Goal: Task Accomplishment & Management: Complete application form

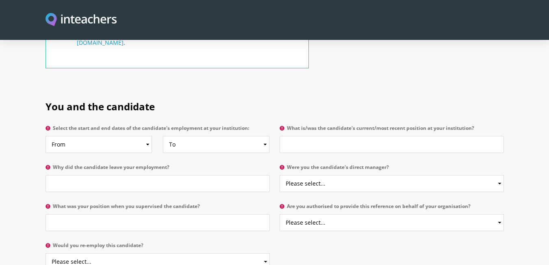
scroll to position [366, 0]
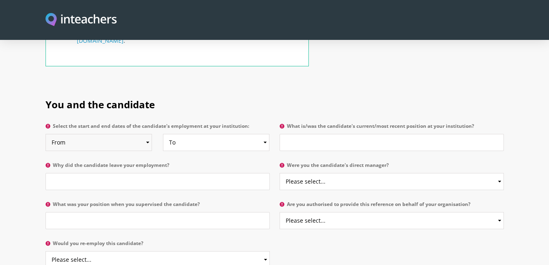
click at [91, 134] on select "From 2025 2024 2023 2022 2021 2020 2019 2018 2017 2016 2015 2014 2013 2012 2011…" at bounding box center [99, 142] width 107 height 17
click at [96, 134] on select "From 2025 2024 2023 2022 2021 2020 2019 2018 2017 2016 2015 2014 2013 2012 2011…" at bounding box center [99, 142] width 107 height 17
select select "2025"
click at [46, 134] on select "From 2025 2024 2023 2022 2021 2020 2019 2018 2017 2016 2015 2014 2013 2012 2011…" at bounding box center [99, 142] width 107 height 17
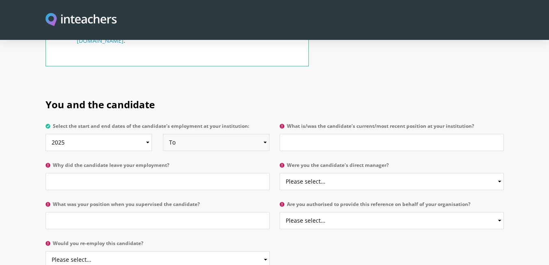
click at [192, 134] on select "To Currently 2025 2024 2023 2022 2021 2020 2019 2018 2017 2016 2015 2014 2013 2…" at bounding box center [216, 142] width 107 height 17
select select "2025"
click at [163, 134] on select "To Currently 2025 2024 2023 2022 2021 2020 2019 2018 2017 2016 2015 2014 2013 2…" at bounding box center [216, 142] width 107 height 17
click at [83, 134] on select "From 2025 2024 2023 2022 2021 2020 2019 2018 2017 2016 2015 2014 2013 2012 2011…" at bounding box center [99, 142] width 107 height 17
click at [208, 132] on p "Select the start and end dates of the candidate's employment at your institutio…" at bounding box center [160, 139] width 229 height 39
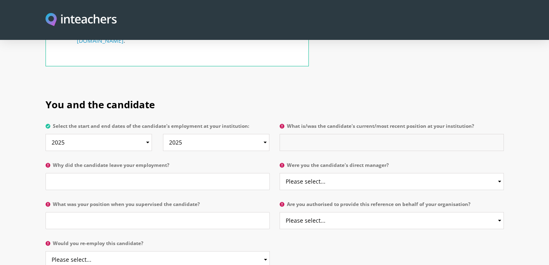
click at [331, 134] on input "What is/was the candidate's current/most recent position at your institution?" at bounding box center [392, 142] width 224 height 17
click at [109, 173] on input "Why did the candidate leave your employment?" at bounding box center [158, 181] width 224 height 17
type input "b"
type input "she was hired as a substitute teacher only"
click at [143, 212] on input "What was your position when you supervised the candidate?" at bounding box center [158, 220] width 224 height 17
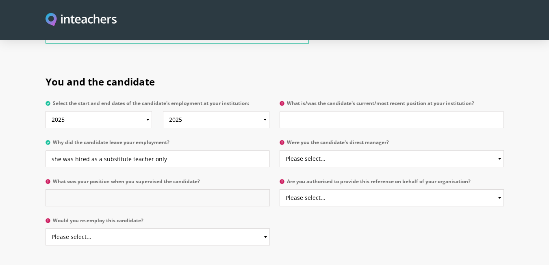
scroll to position [407, 0]
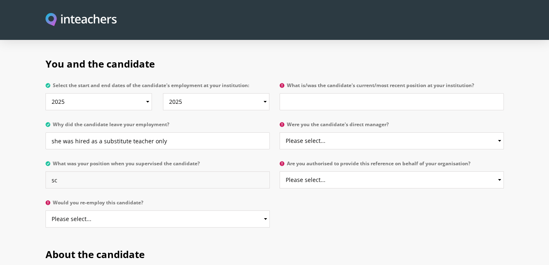
type input "s"
type input "School Principal"
click at [122, 210] on select "Please select... Yes No" at bounding box center [158, 218] width 224 height 17
select select "Yes"
click at [46, 210] on select "Please select... Yes No" at bounding box center [158, 218] width 224 height 17
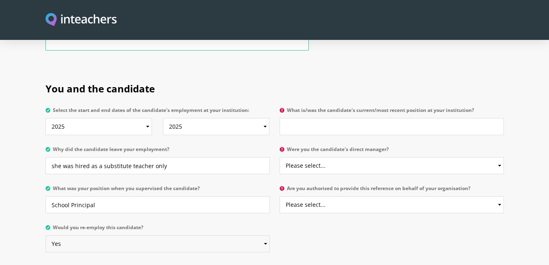
scroll to position [366, 0]
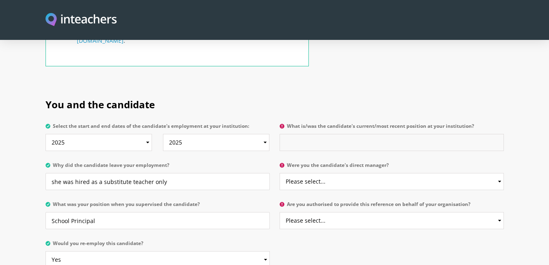
click at [311, 134] on input "What is/was the candidate's current/most recent position at your institution?" at bounding box center [392, 142] width 224 height 17
click at [311, 134] on input "Classsroom Teacher" at bounding box center [392, 142] width 224 height 17
click at [300, 134] on input "Classsroom Teacher" at bounding box center [392, 142] width 224 height 17
type input "Classroom Teacher"
click at [331, 173] on select "Please select... Yes No" at bounding box center [392, 181] width 224 height 17
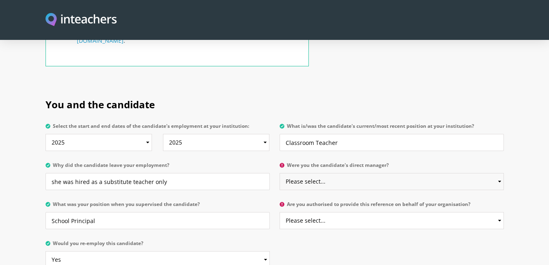
select select "No"
click at [280, 173] on select "Please select... Yes No" at bounding box center [392, 181] width 224 height 17
click at [322, 212] on select "Please select... Yes No" at bounding box center [392, 220] width 224 height 17
select select "Yes"
click at [280, 212] on select "Please select... Yes No" at bounding box center [392, 220] width 224 height 17
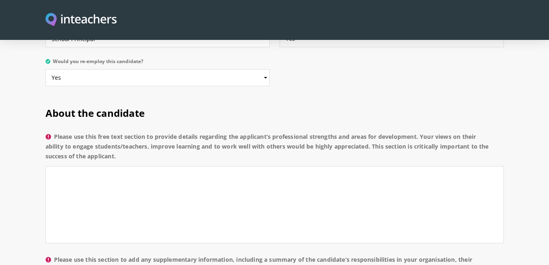
scroll to position [569, 0]
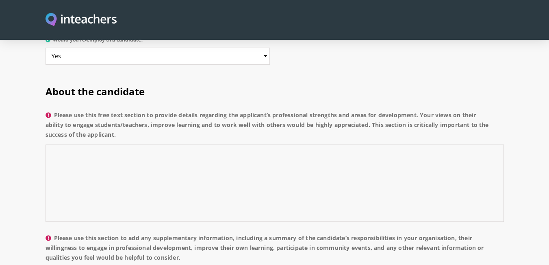
click at [167, 149] on textarea "Please use this free text section to provide details regarding the applicant’s …" at bounding box center [275, 182] width 459 height 77
type textarea "g"
type textarea "h"
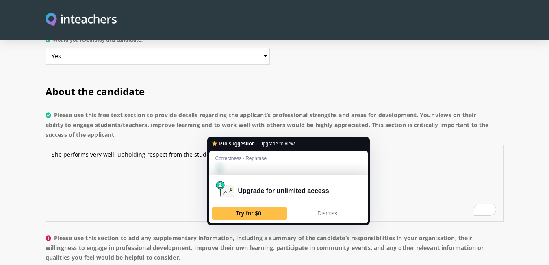
drag, startPoint x: 213, startPoint y: 132, endPoint x: 223, endPoint y: 132, distance: 9.8
click at [223, 144] on textarea "She performs very well, upholding respect from the students and the parents, an…" at bounding box center [275, 182] width 459 height 77
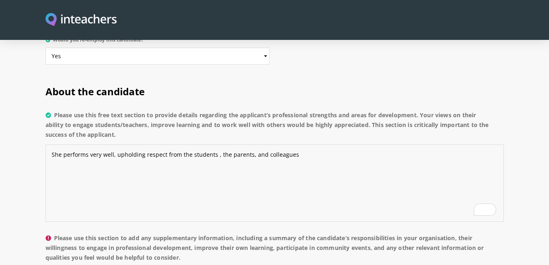
click at [212, 151] on textarea "She performs very well, upholding respect from the students , the parents, and …" at bounding box center [275, 182] width 459 height 77
click at [294, 144] on textarea "She performs very well, upholding respect from the students, the parents, and c…" at bounding box center [275, 182] width 459 height 77
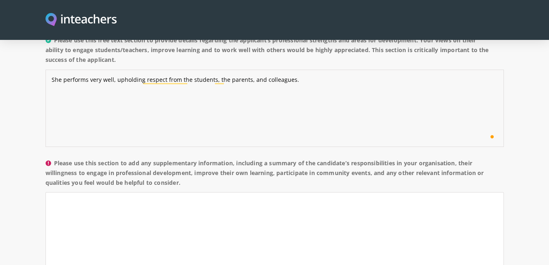
scroll to position [651, 0]
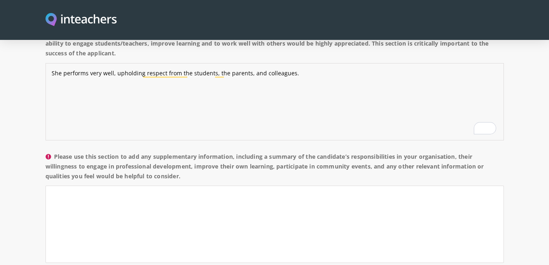
type textarea "She performs very well, upholding respect from the students, the parents, and c…"
click at [97, 185] on textarea "Please use this section to add any supplementary information, including a summa…" at bounding box center [275, 223] width 459 height 77
click at [145, 185] on textarea "As a substitute homeroom adviser" at bounding box center [275, 223] width 459 height 77
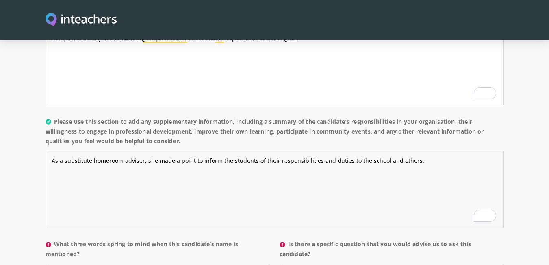
scroll to position [732, 0]
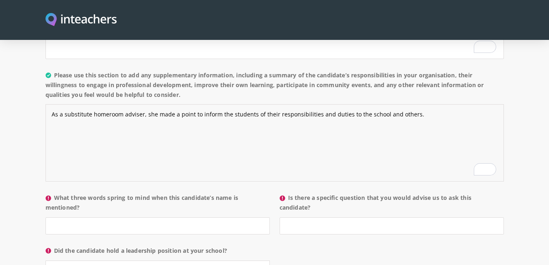
type textarea "As a substitute homeroom adviser, she made a point to inform the students of th…"
click at [85, 217] on input "What three words spring to mind when this candidate’s name is mentioned?" at bounding box center [158, 225] width 224 height 17
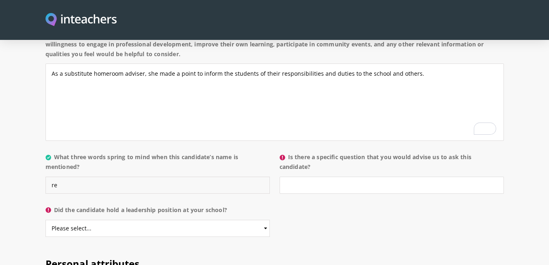
type input "r"
type input "h"
click at [73, 176] on input "Honest,easy to deal with , humble" at bounding box center [158, 184] width 224 height 17
click at [70, 176] on input "Honest,easy to deal with , humble" at bounding box center [158, 184] width 224 height 17
click at [72, 176] on input "Honest,easy to deal with , humble" at bounding box center [158, 184] width 224 height 17
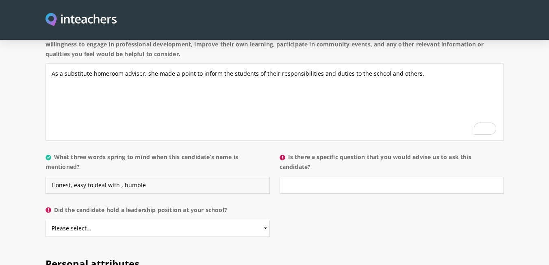
type input "Honest, easy to deal with , humble"
click at [108, 175] on p "What three words spring to mind when this candidate’s name is mentioned? Honest…" at bounding box center [160, 175] width 229 height 53
click at [348, 176] on input "Is there a specific question that you would advise us to ask this candidate?" at bounding box center [392, 184] width 224 height 17
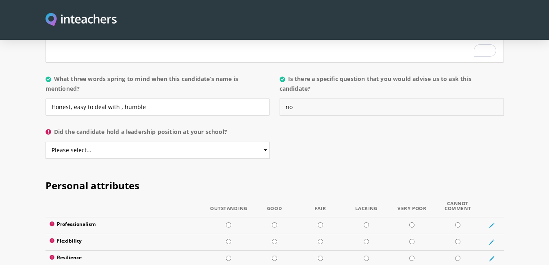
scroll to position [854, 0]
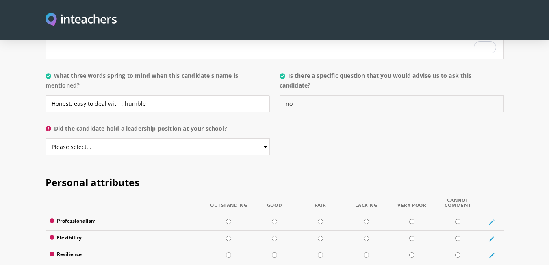
type input "no"
click at [83, 138] on select "Please select... Yes No" at bounding box center [158, 146] width 224 height 17
select select "No"
click at [46, 138] on select "Please select... Yes No" at bounding box center [158, 146] width 224 height 17
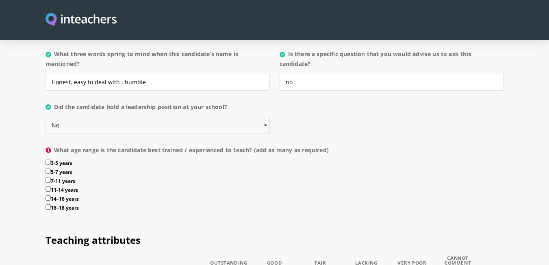
scroll to position [895, 0]
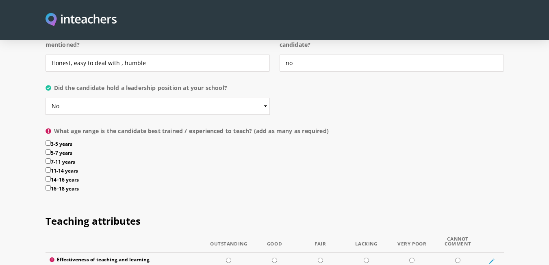
click at [48, 167] on label "11-14 years" at bounding box center [275, 171] width 459 height 9
click at [48, 167] on input "11-14 years" at bounding box center [48, 169] width 5 height 5
checkbox input "true"
click at [50, 158] on input "7-11 years" at bounding box center [48, 160] width 5 height 5
checkbox input "true"
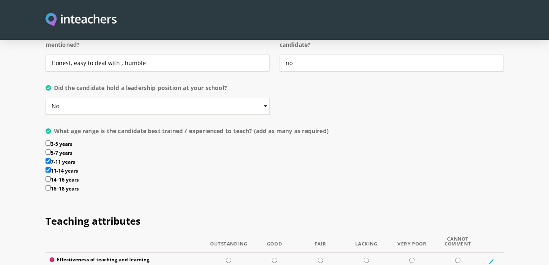
click at [49, 140] on input "3-5 years" at bounding box center [48, 142] width 5 height 5
checkbox input "true"
click at [48, 149] on input "5-7 years" at bounding box center [48, 151] width 5 height 5
checkbox input "true"
click at [46, 158] on label "7-11 years" at bounding box center [275, 162] width 459 height 9
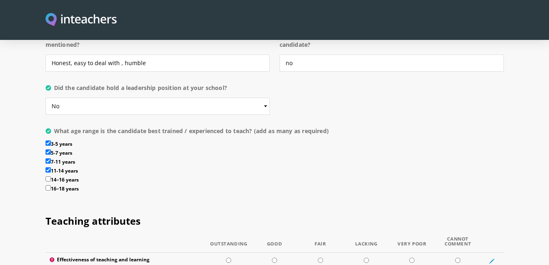
click at [46, 158] on input "7-11 years" at bounding box center [48, 160] width 5 height 5
checkbox input "false"
click at [46, 167] on input "11-14 years" at bounding box center [48, 169] width 5 height 5
checkbox input "false"
click at [50, 140] on input "3-5 years" at bounding box center [48, 142] width 5 height 5
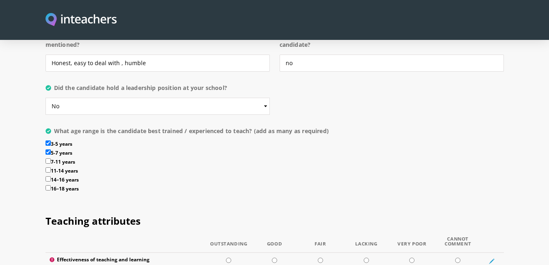
checkbox input "false"
click at [46, 149] on input "5-7 years" at bounding box center [48, 151] width 5 height 5
checkbox input "false"
click at [46, 140] on label "3-5 years" at bounding box center [275, 144] width 459 height 9
click at [46, 140] on input "3-5 years" at bounding box center [48, 142] width 5 height 5
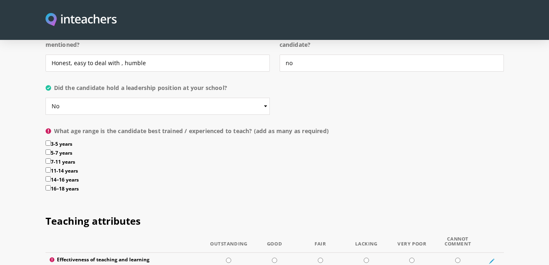
checkbox input "true"
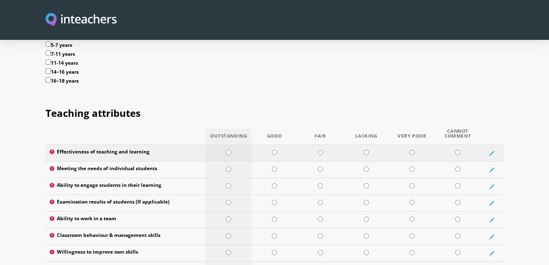
scroll to position [1017, 0]
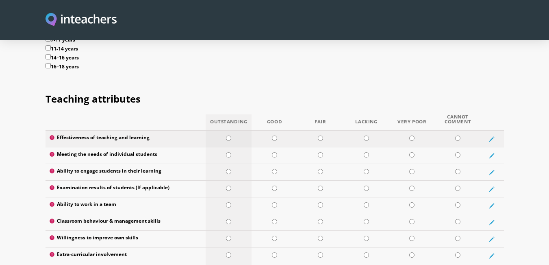
click at [229, 135] on input "radio" at bounding box center [228, 137] width 5 height 5
radio input "true"
click at [276, 152] on input "radio" at bounding box center [274, 154] width 5 height 5
radio input "true"
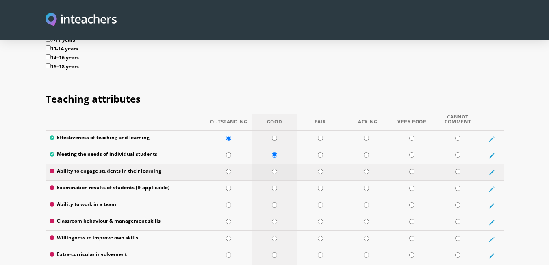
click at [276, 169] on input "radio" at bounding box center [274, 171] width 5 height 5
radio input "true"
click at [274, 185] on input "radio" at bounding box center [274, 187] width 5 height 5
radio input "true"
click at [273, 202] on input "radio" at bounding box center [274, 204] width 5 height 5
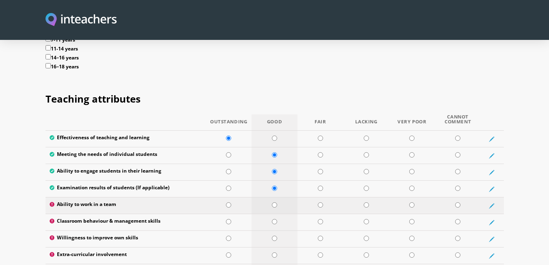
radio input "true"
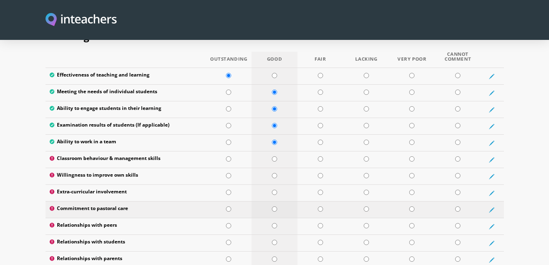
scroll to position [1098, 0]
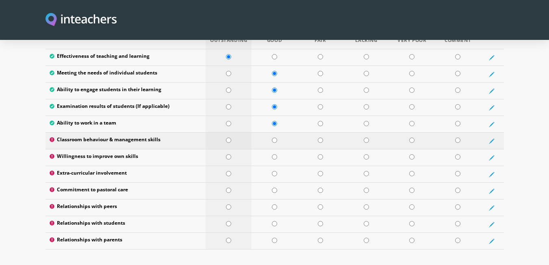
click at [226, 133] on td at bounding box center [229, 141] width 46 height 17
radio input "true"
click at [231, 154] on input "radio" at bounding box center [228, 156] width 5 height 5
radio input "true"
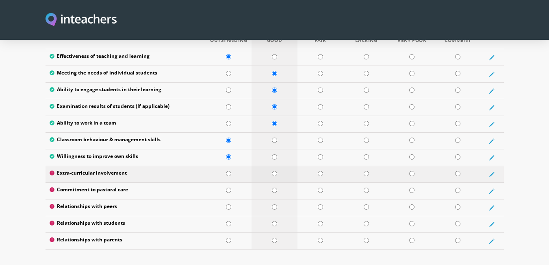
click at [272, 171] on input "radio" at bounding box center [274, 173] width 5 height 5
radio input "true"
click at [274, 187] on input "radio" at bounding box center [274, 189] width 5 height 5
radio input "true"
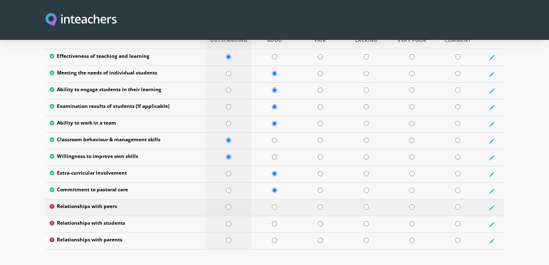
click at [229, 204] on input "radio" at bounding box center [228, 206] width 5 height 5
radio input "true"
drag, startPoint x: 227, startPoint y: 201, endPoint x: 265, endPoint y: 200, distance: 37.4
click at [265, 216] on tr "Relationships with students" at bounding box center [275, 224] width 459 height 17
click at [274, 221] on input "radio" at bounding box center [274, 223] width 5 height 5
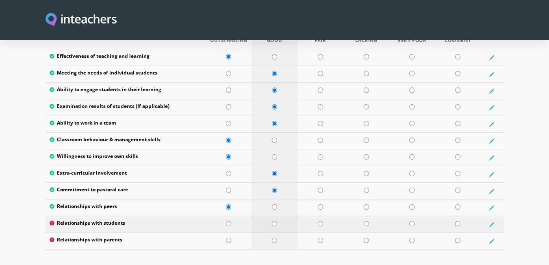
radio input "true"
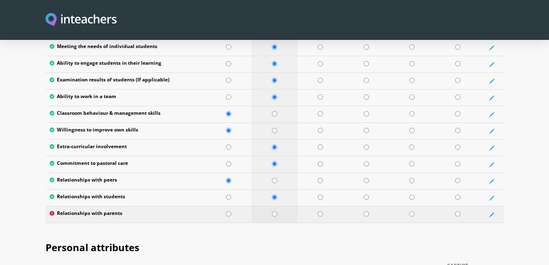
scroll to position [1139, 0]
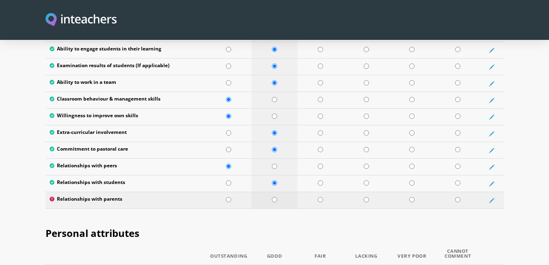
click at [274, 197] on input "radio" at bounding box center [274, 199] width 5 height 5
radio input "true"
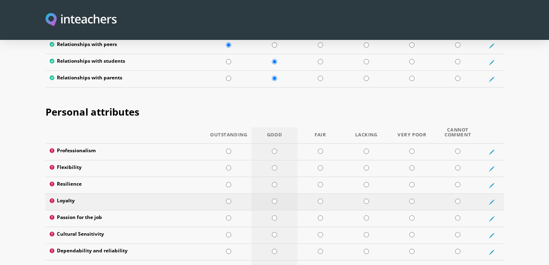
scroll to position [1260, 0]
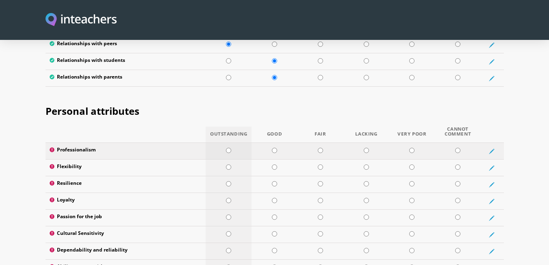
click at [222, 143] on td at bounding box center [229, 151] width 46 height 17
radio input "true"
click at [228, 164] on input "radio" at bounding box center [228, 166] width 5 height 5
radio input "true"
click at [228, 181] on input "radio" at bounding box center [228, 183] width 5 height 5
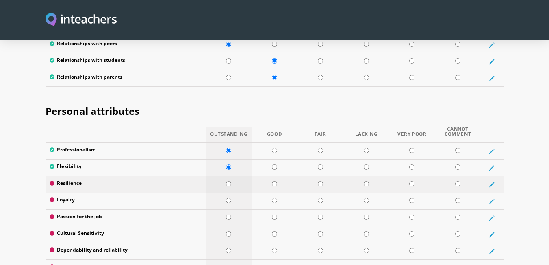
radio input "true"
click at [229, 198] on input "radio" at bounding box center [228, 200] width 5 height 5
radio input "true"
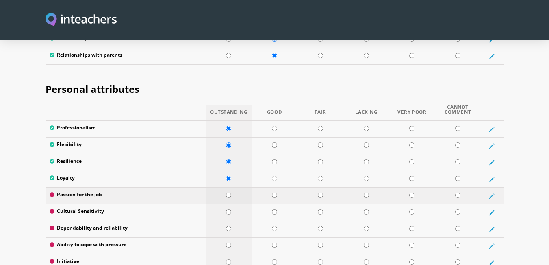
scroll to position [1301, 0]
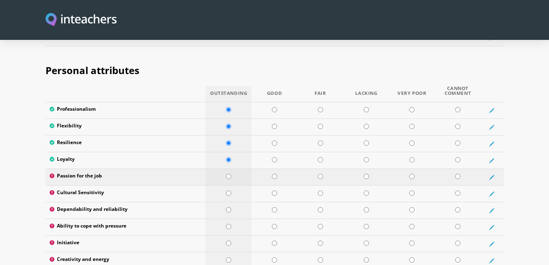
click at [226, 174] on input "radio" at bounding box center [228, 176] width 5 height 5
radio input "true"
click at [229, 190] on input "radio" at bounding box center [228, 192] width 5 height 5
radio input "true"
click at [229, 207] on input "radio" at bounding box center [228, 209] width 5 height 5
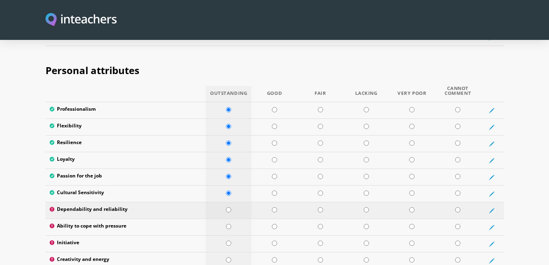
radio input "true"
click at [232, 219] on td at bounding box center [229, 227] width 46 height 17
radio input "true"
click at [225, 235] on td at bounding box center [229, 243] width 46 height 17
radio input "true"
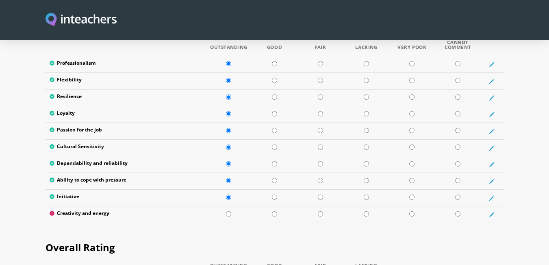
scroll to position [1382, 0]
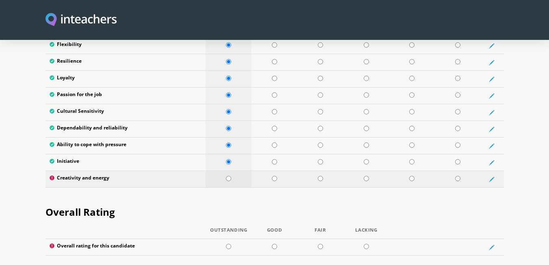
click at [229, 176] on input "radio" at bounding box center [228, 178] width 5 height 5
radio input "true"
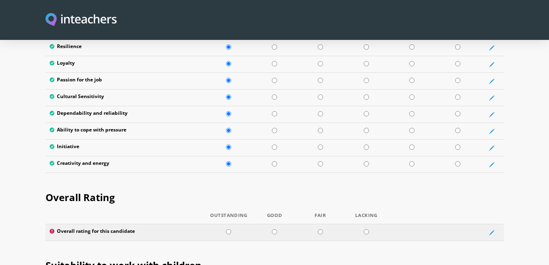
scroll to position [1423, 0]
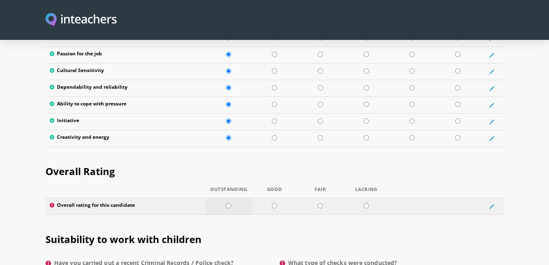
click at [227, 203] on input "radio" at bounding box center [228, 205] width 5 height 5
radio input "true"
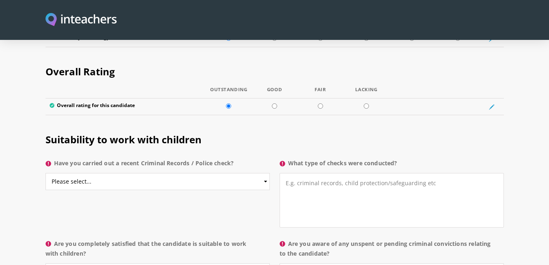
scroll to position [1545, 0]
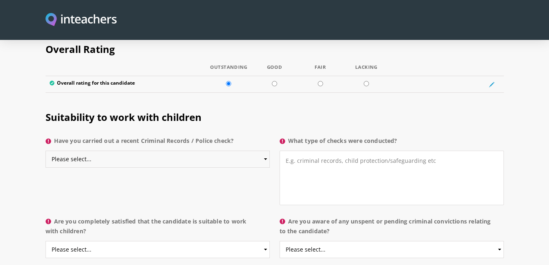
click at [112, 150] on select "Please select... Yes No Do not know" at bounding box center [158, 158] width 224 height 17
select select "Yes"
click at [46, 150] on select "Please select... Yes No Do not know" at bounding box center [158, 158] width 224 height 17
click at [330, 150] on textarea "What type of checks were conducted?" at bounding box center [392, 177] width 224 height 54
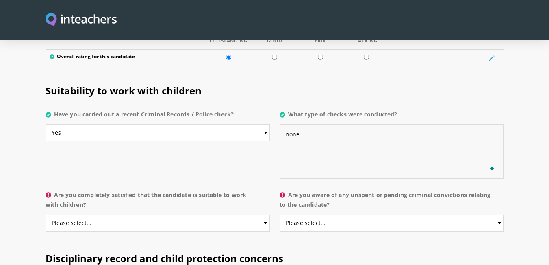
scroll to position [1586, 0]
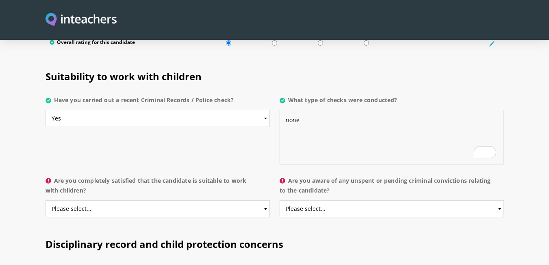
type textarea "none"
click at [109, 200] on select "Please select... Yes No Do not know" at bounding box center [158, 208] width 224 height 17
select select "Yes"
click at [46, 200] on select "Please select... Yes No Do not know" at bounding box center [158, 208] width 224 height 17
click at [325, 200] on select "Please select... Yes No Do not know" at bounding box center [392, 208] width 224 height 17
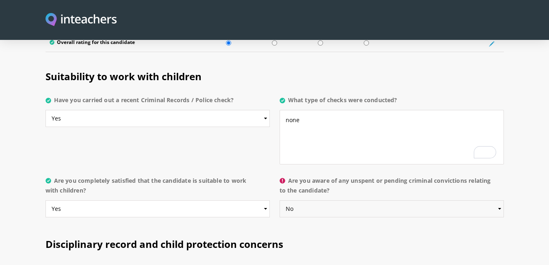
click at [280, 200] on select "Please select... Yes No Do not know" at bounding box center [392, 208] width 224 height 17
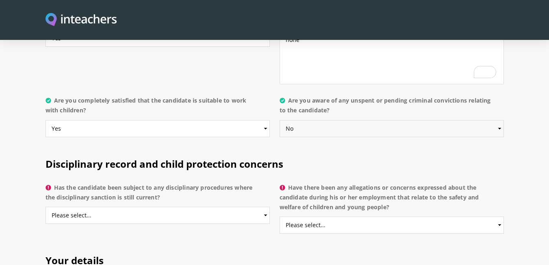
scroll to position [1626, 0]
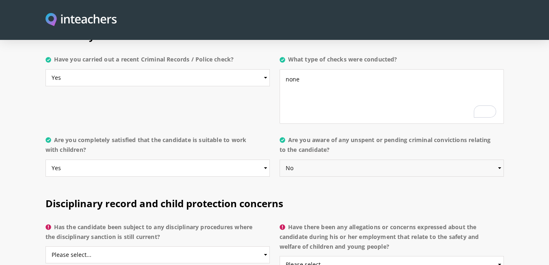
click at [309, 159] on select "Please select... Yes No Do not know" at bounding box center [392, 167] width 224 height 17
select select "Do not know"
click at [280, 159] on select "Please select... Yes No Do not know" at bounding box center [392, 167] width 224 height 17
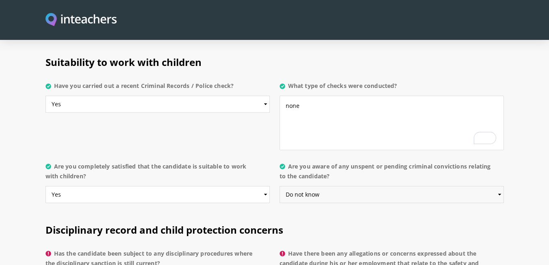
scroll to position [1586, 0]
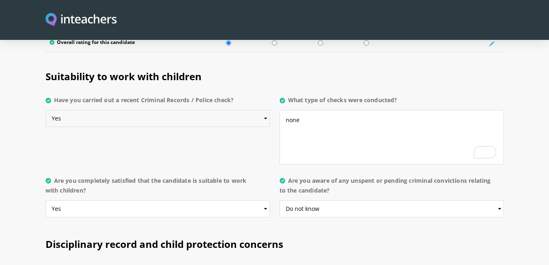
click at [65, 110] on select "Please select... Yes No Do not know" at bounding box center [158, 118] width 224 height 17
select select "Do not know"
click at [46, 110] on select "Please select... Yes No Do not know" at bounding box center [158, 118] width 224 height 17
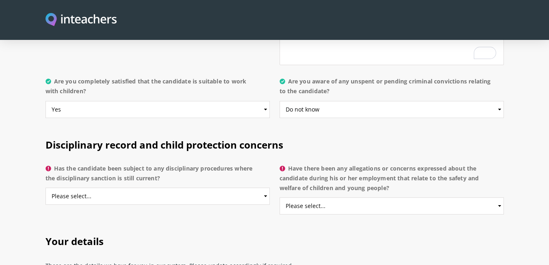
scroll to position [1708, 0]
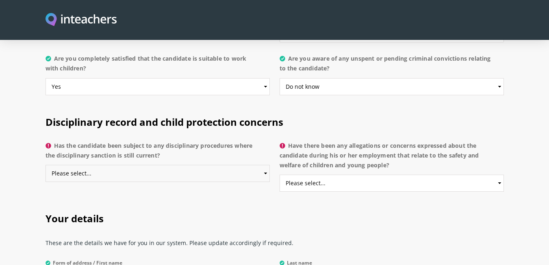
click at [73, 165] on select "Please select... Yes No Do not know" at bounding box center [158, 173] width 224 height 17
select select "No"
click at [46, 165] on select "Please select... Yes No Do not know" at bounding box center [158, 173] width 224 height 17
click at [316, 174] on select "Please select... Yes No Do not know" at bounding box center [392, 182] width 224 height 17
select select "No"
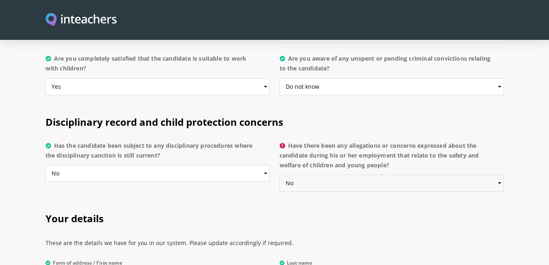
click at [280, 174] on select "Please select... Yes No Do not know" at bounding box center [392, 182] width 224 height 17
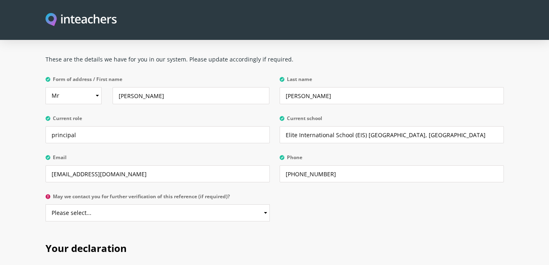
scroll to position [1911, 0]
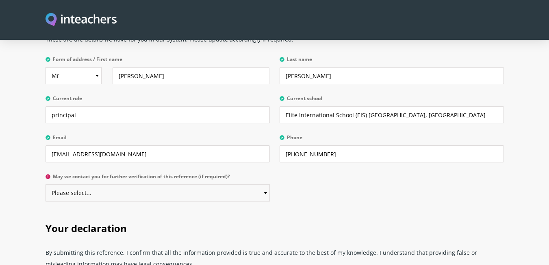
click at [88, 184] on select "Please select... Yes No" at bounding box center [158, 192] width 224 height 17
select select "Yes"
click at [46, 184] on select "Please select... Yes No" at bounding box center [158, 192] width 224 height 17
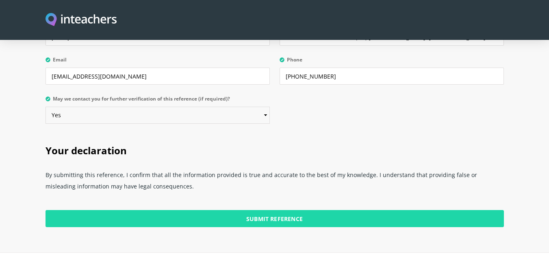
scroll to position [1992, 0]
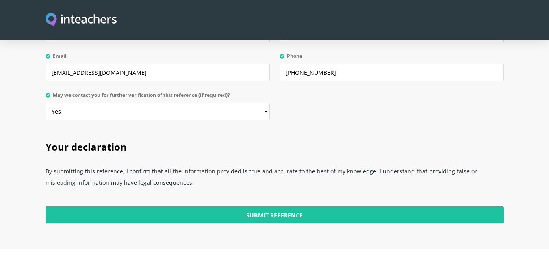
drag, startPoint x: 227, startPoint y: 193, endPoint x: 189, endPoint y: 187, distance: 38.2
click at [227, 206] on input "Submit Reference" at bounding box center [275, 214] width 459 height 17
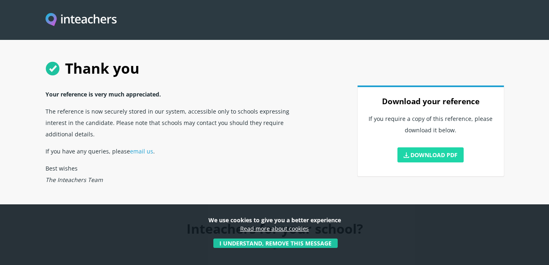
click at [431, 155] on link "Download PDF" at bounding box center [431, 154] width 67 height 15
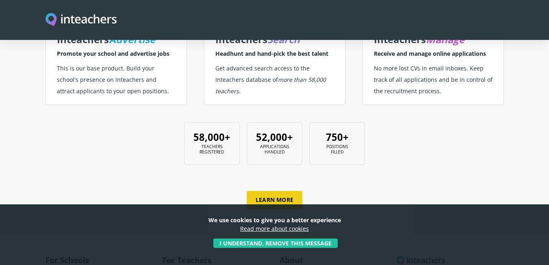
scroll to position [364, 0]
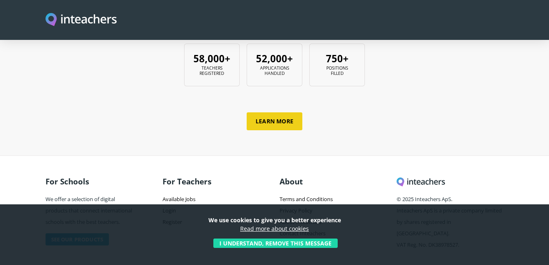
drag, startPoint x: 274, startPoint y: 241, endPoint x: 240, endPoint y: 242, distance: 34.6
click at [240, 242] on button "I understand, remove this message" at bounding box center [275, 242] width 124 height 9
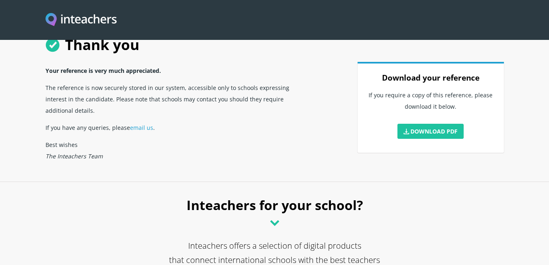
scroll to position [0, 0]
